Goal: Task Accomplishment & Management: Manage account settings

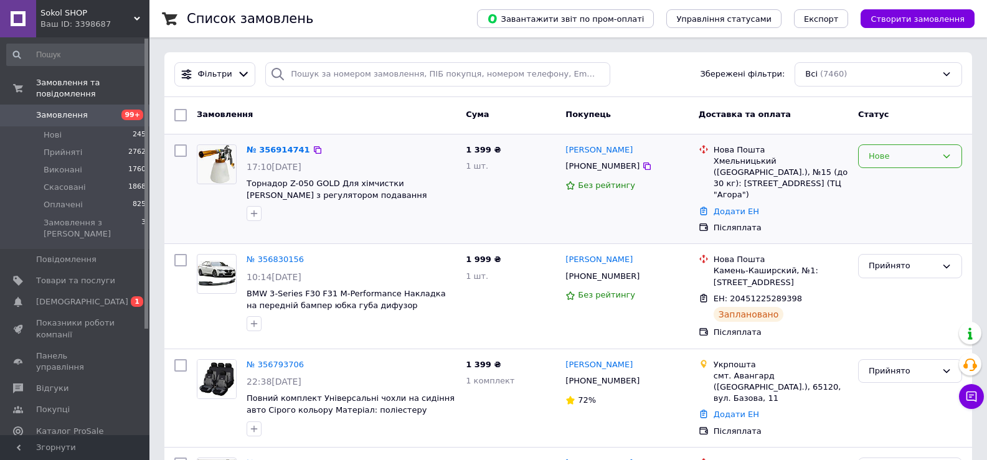
click at [909, 154] on div "Нове" at bounding box center [902, 156] width 68 height 13
click at [892, 181] on li "Прийнято" at bounding box center [909, 182] width 103 height 23
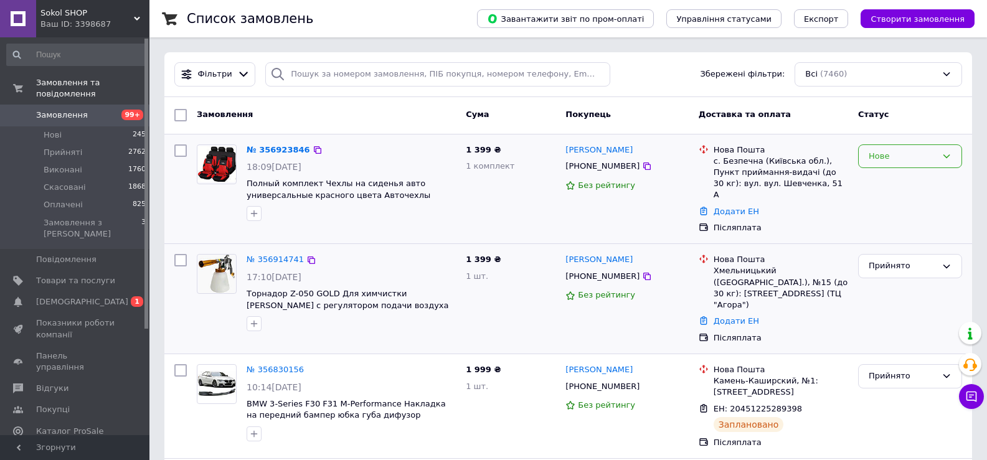
click at [927, 145] on div "Нове" at bounding box center [910, 156] width 104 height 24
click at [925, 179] on li "Прийнято" at bounding box center [909, 182] width 103 height 23
